Goal: Task Accomplishment & Management: Manage account settings

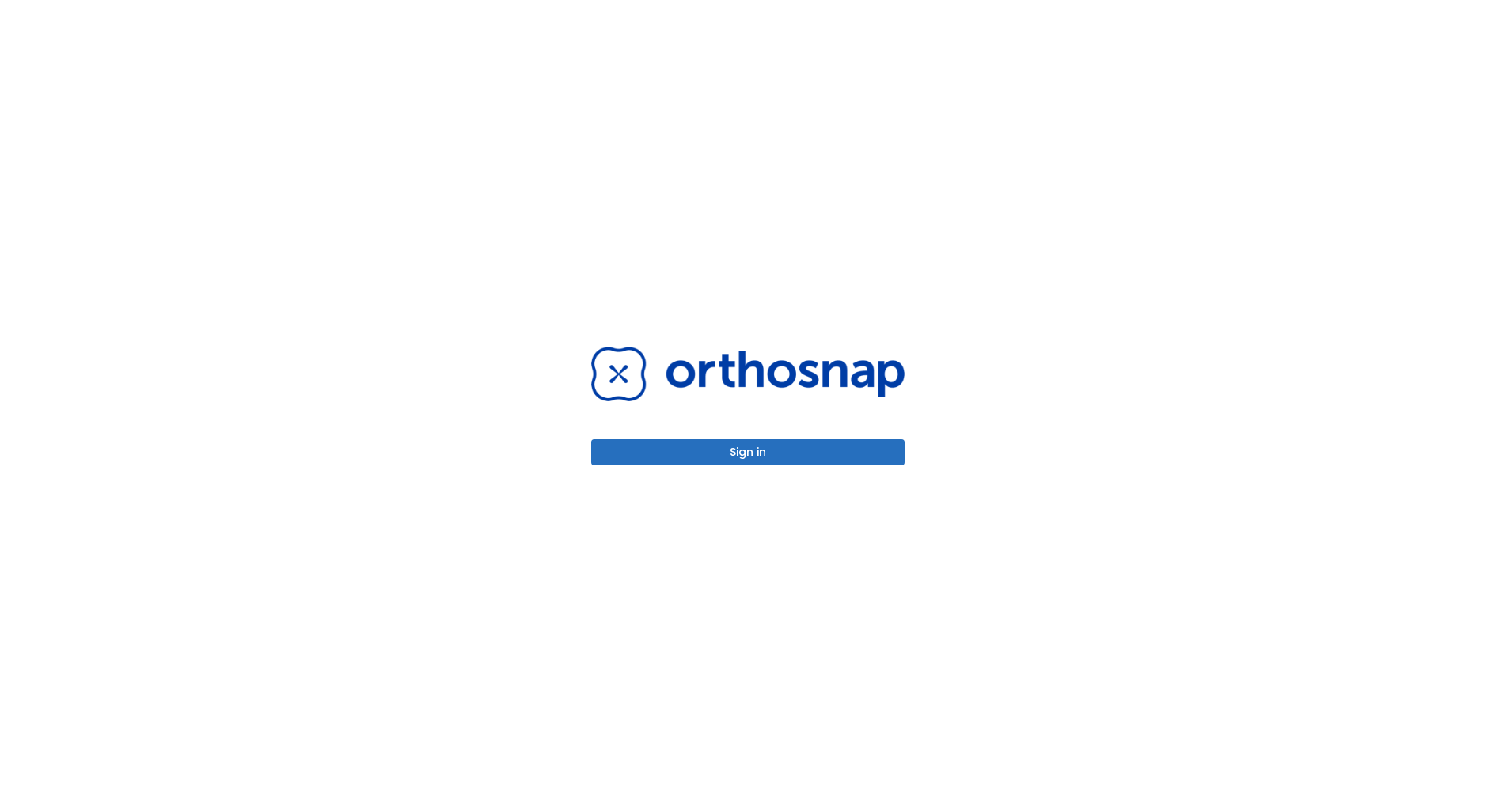
click at [707, 454] on button "Sign in" at bounding box center [747, 452] width 313 height 26
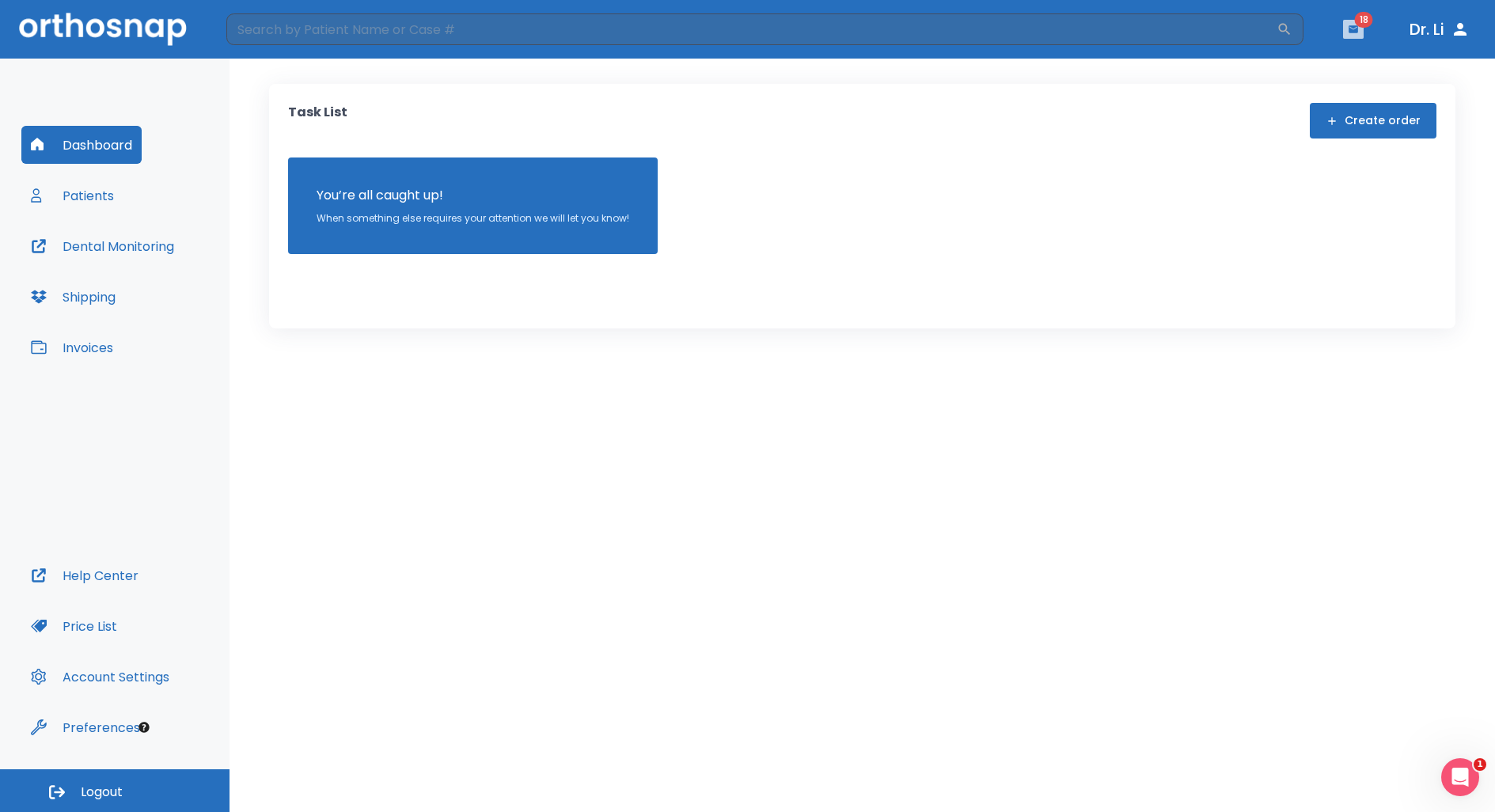
click at [1348, 26] on icon "button" at bounding box center [1353, 28] width 11 height 11
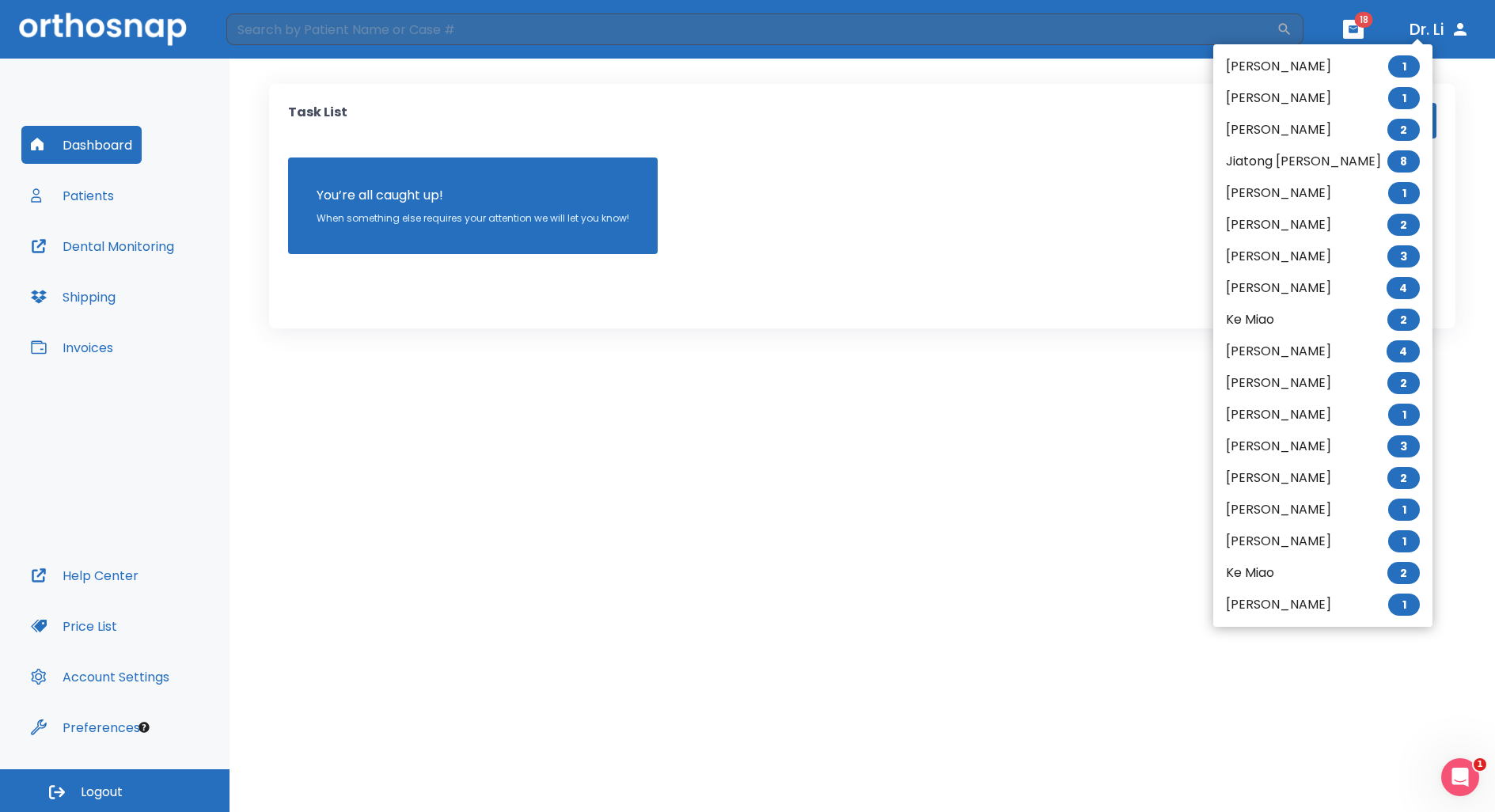
click at [1346, 26] on div at bounding box center [747, 406] width 1495 height 812
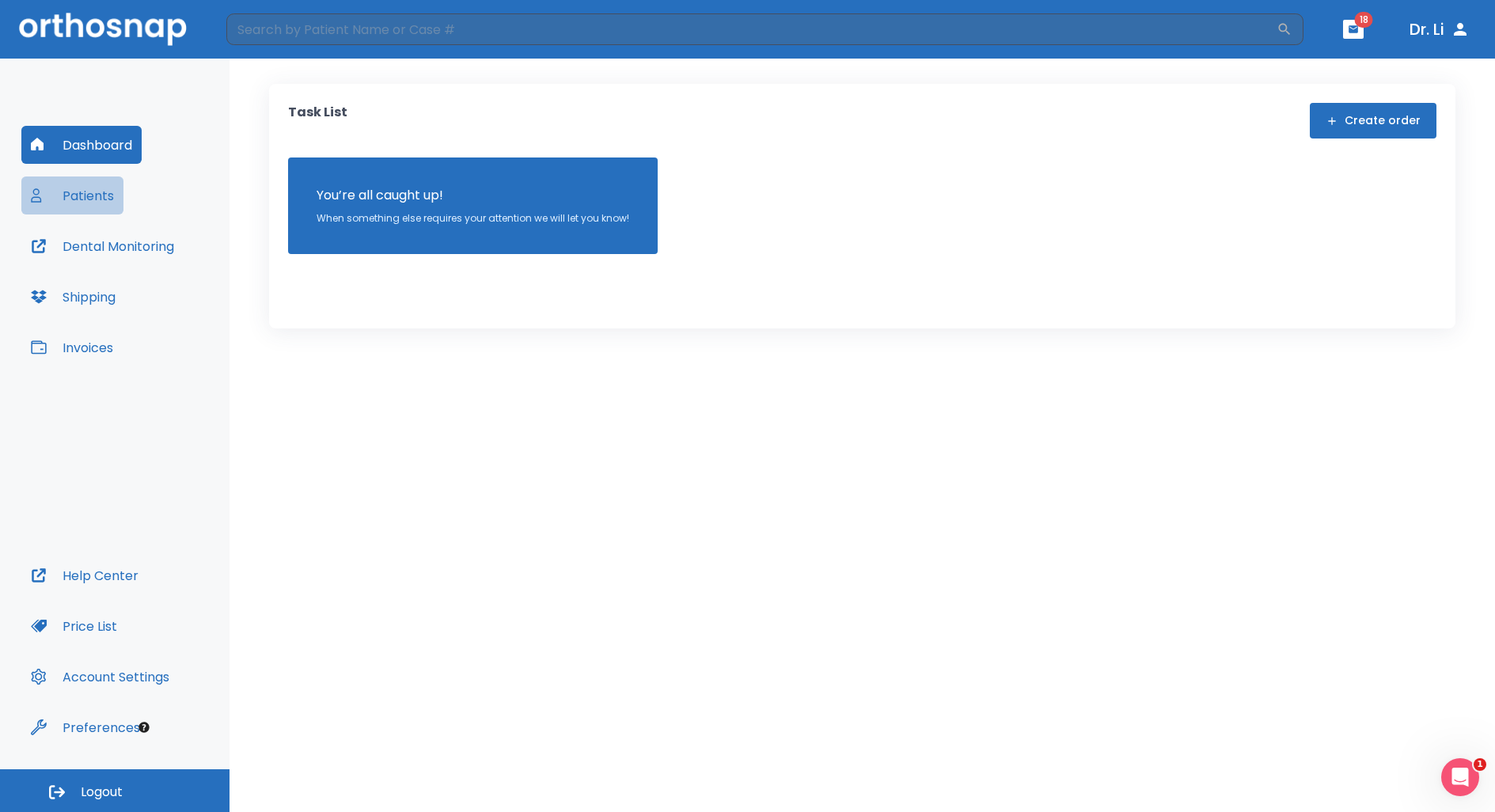
click at [105, 201] on button "Patients" at bounding box center [73, 195] width 102 height 38
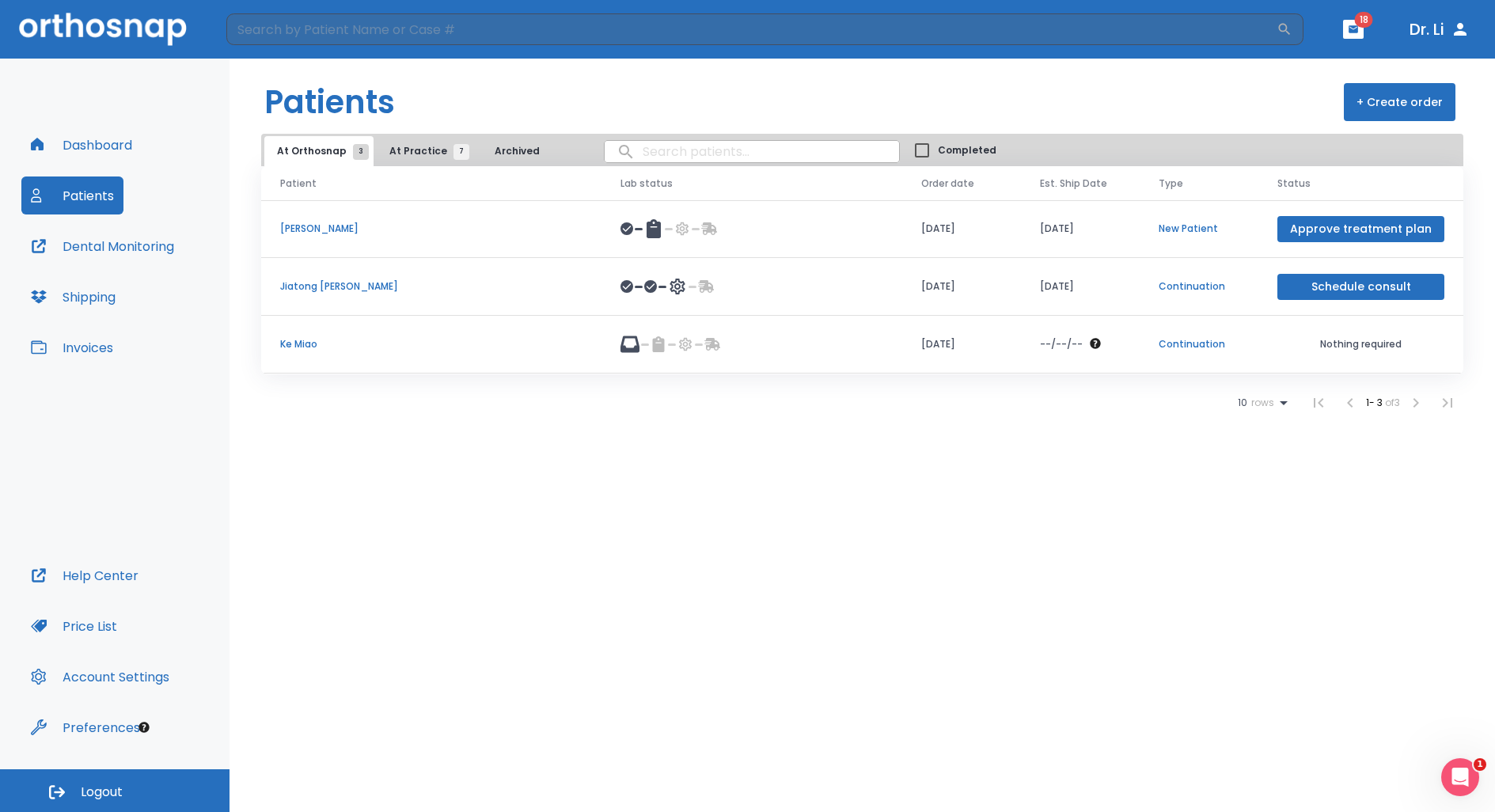
click at [413, 145] on span "At Practice 7" at bounding box center [425, 150] width 72 height 14
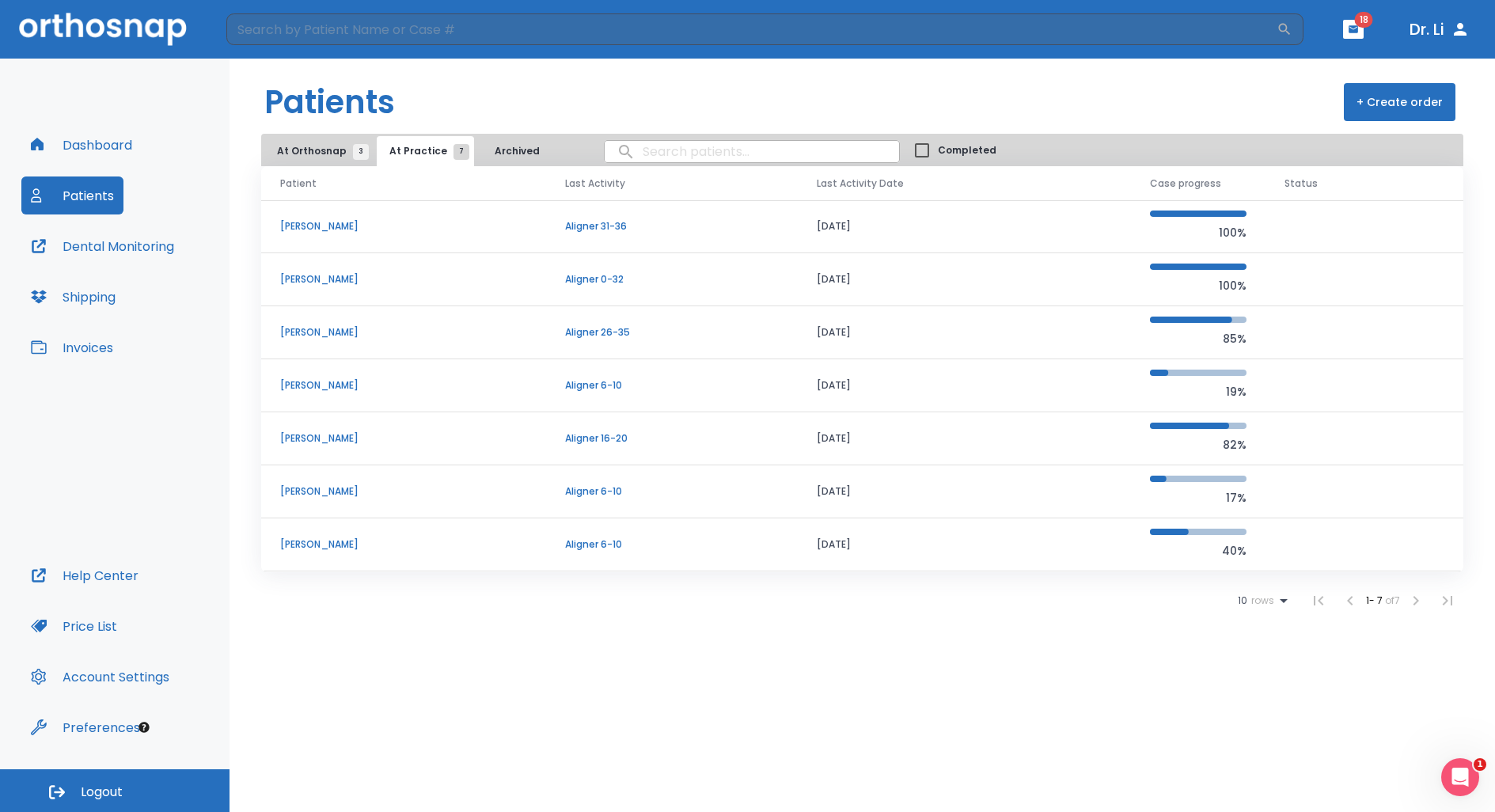
click at [1356, 28] on icon "button" at bounding box center [1353, 28] width 11 height 11
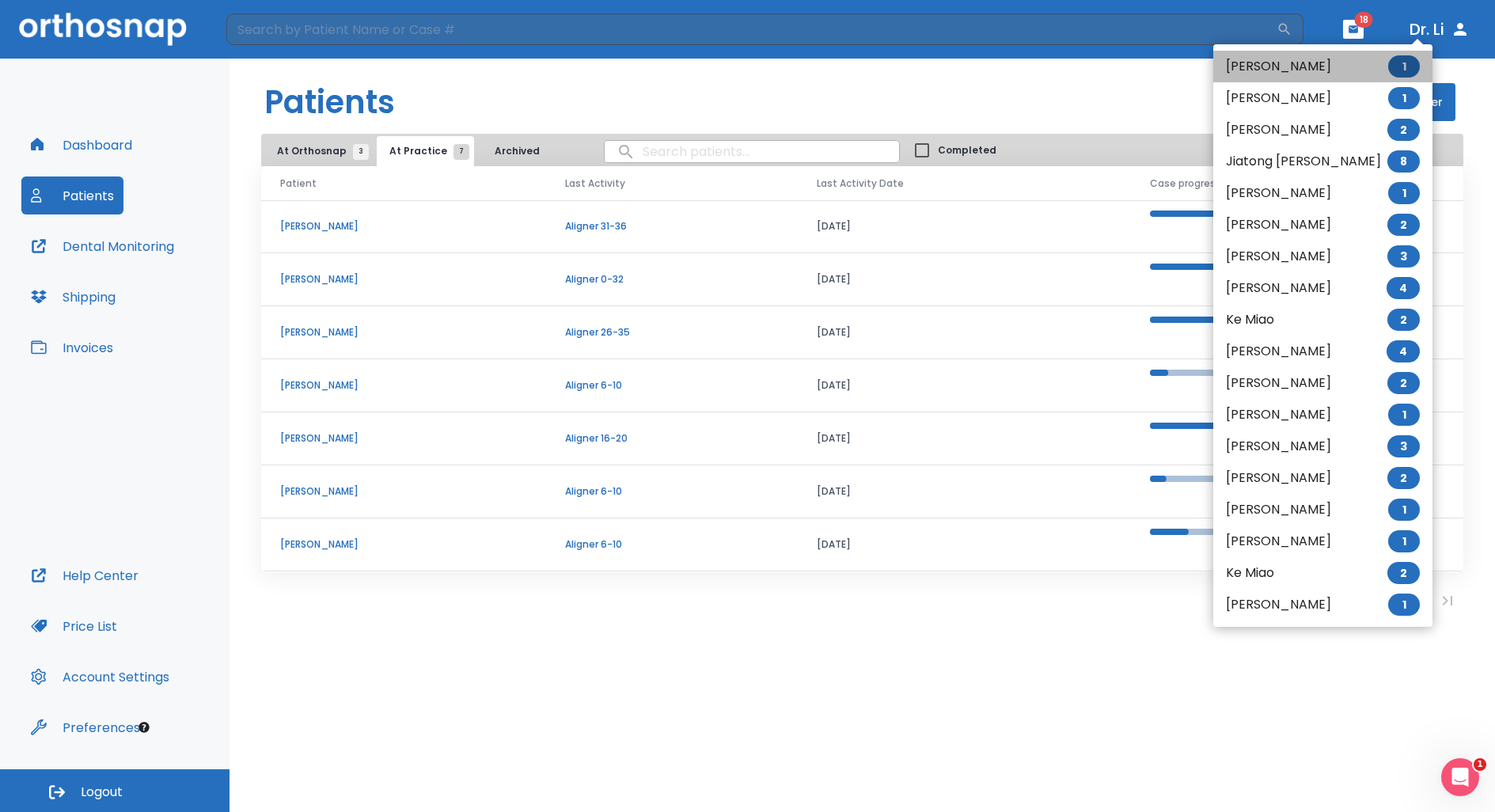
click at [1388, 67] on span "1" at bounding box center [1404, 66] width 32 height 23
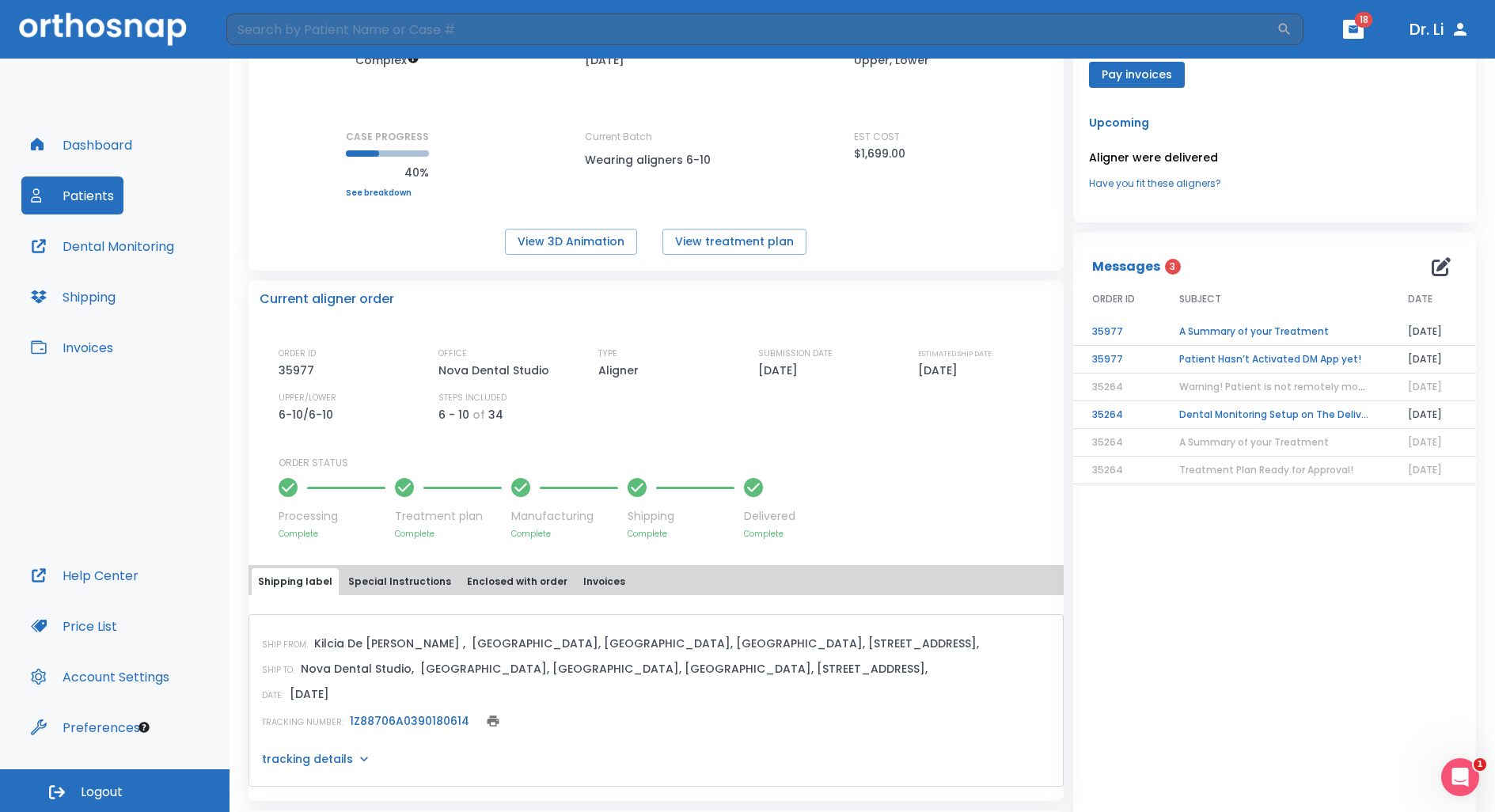
scroll to position [237, 0]
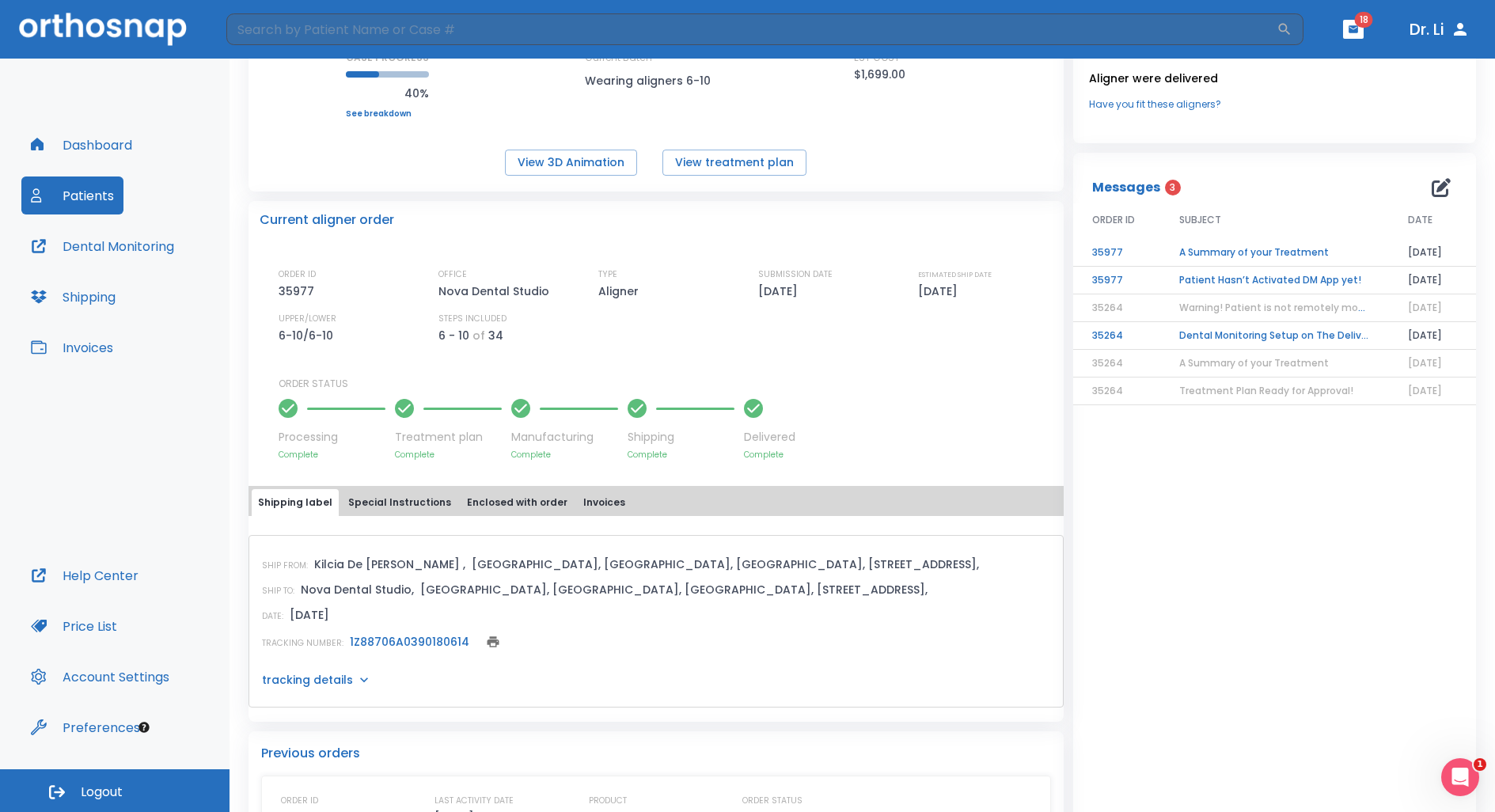
click at [1243, 253] on td "A Summary of your Treatment" at bounding box center [1274, 252] width 229 height 28
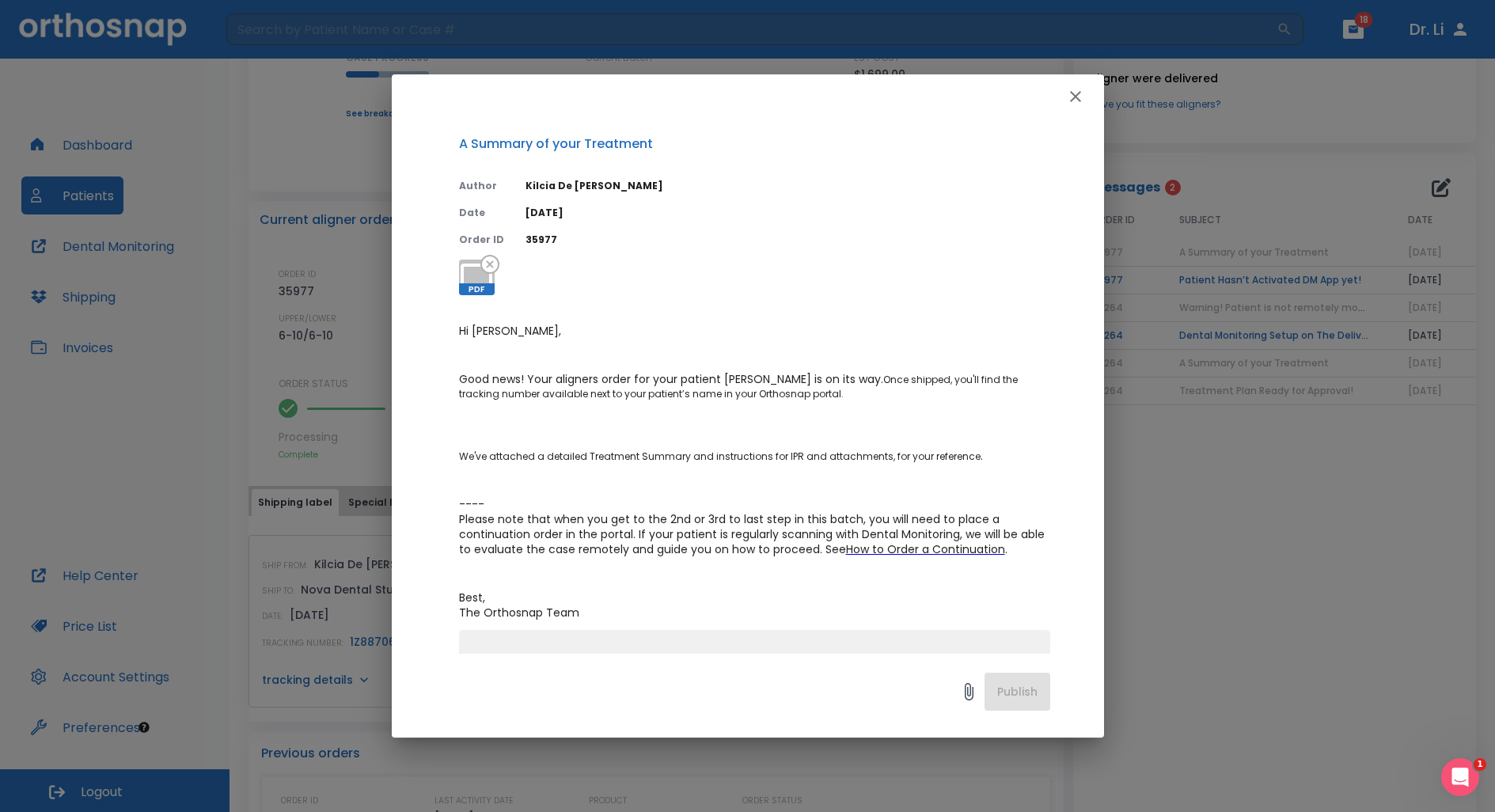
click at [1071, 94] on icon "button" at bounding box center [1075, 96] width 19 height 19
